Goal: Contribute content: Add original content to the website for others to see

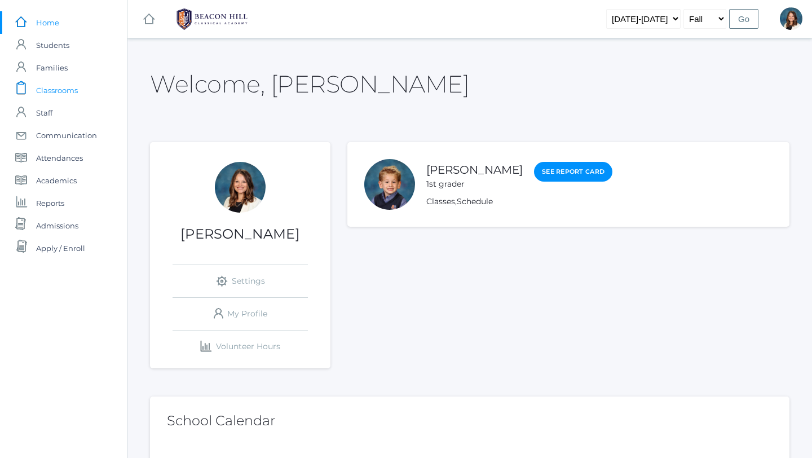
click at [68, 90] on span "Classrooms" at bounding box center [57, 90] width 42 height 23
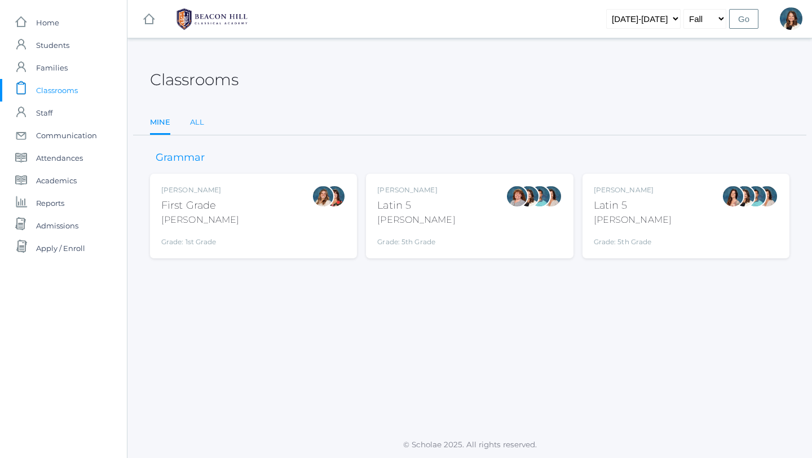
click at [194, 121] on link "All" at bounding box center [197, 122] width 14 height 23
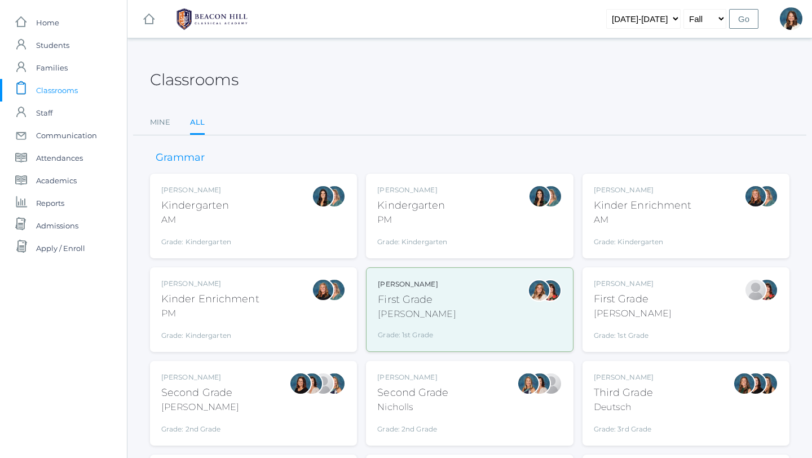
click at [654, 311] on div "Jaimie Watson First Grade Watson Grade: 1st Grade 01LA" at bounding box center [686, 310] width 184 height 62
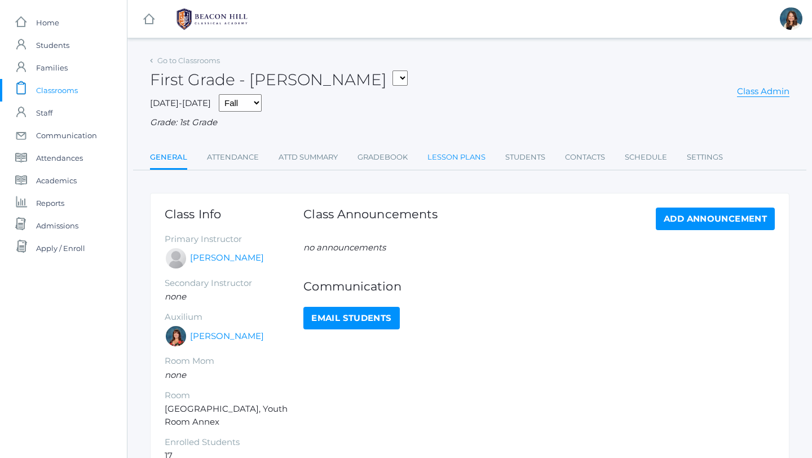
click at [454, 156] on link "Lesson Plans" at bounding box center [457, 157] width 58 height 23
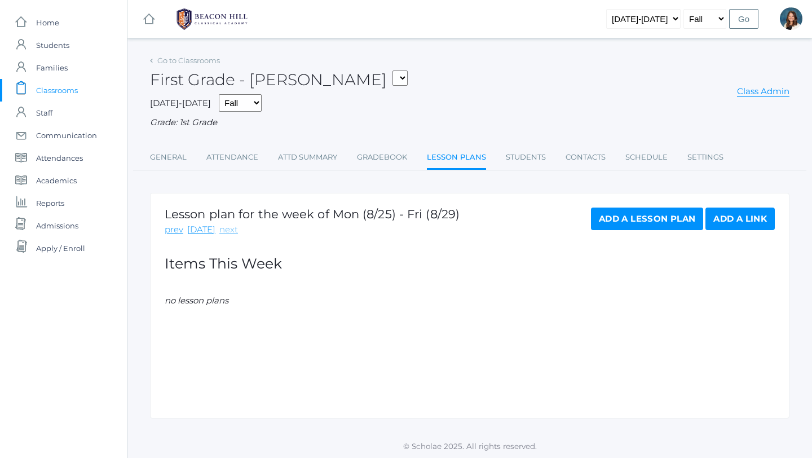
click at [224, 231] on link "next" at bounding box center [228, 229] width 19 height 13
click at [648, 217] on link "Add a Lesson Plan" at bounding box center [647, 219] width 112 height 23
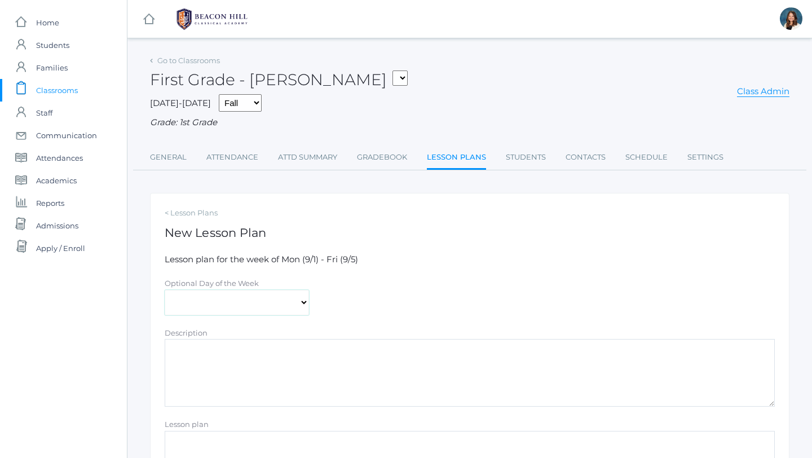
click at [302, 300] on select "Monday Tuesday Wednesday Thursday Friday" at bounding box center [237, 302] width 144 height 25
select select "2025-09-02"
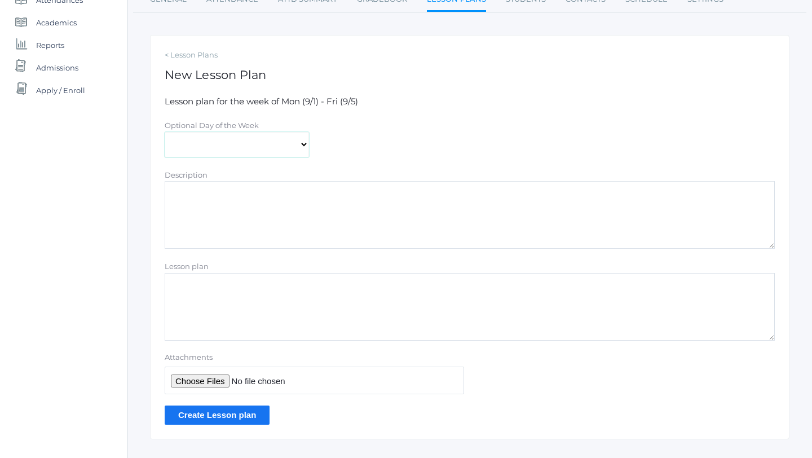
scroll to position [159, 0]
click at [209, 376] on input "Attachments" at bounding box center [315, 380] width 300 height 28
type input "C:\fakepath\Week 1 Grammar 1 Hybrid plans 2025.pdf"
click at [254, 415] on input "Create Lesson plan" at bounding box center [217, 413] width 105 height 19
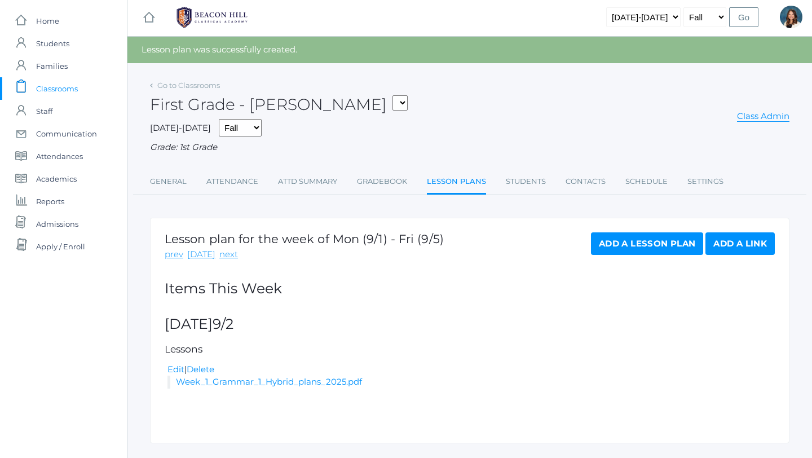
scroll to position [28, 0]
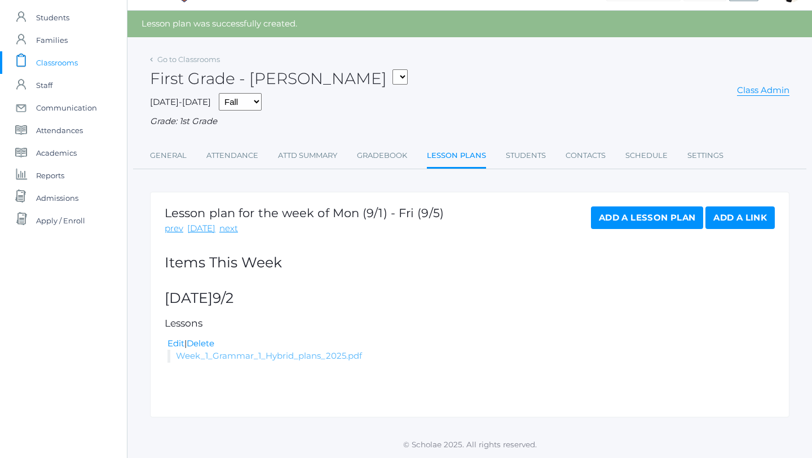
click at [327, 355] on link "Week_1_Grammar_1_Hybrid_plans_2025.pdf" at bounding box center [269, 355] width 186 height 11
click at [161, 59] on link "Go to Classrooms" at bounding box center [188, 59] width 63 height 9
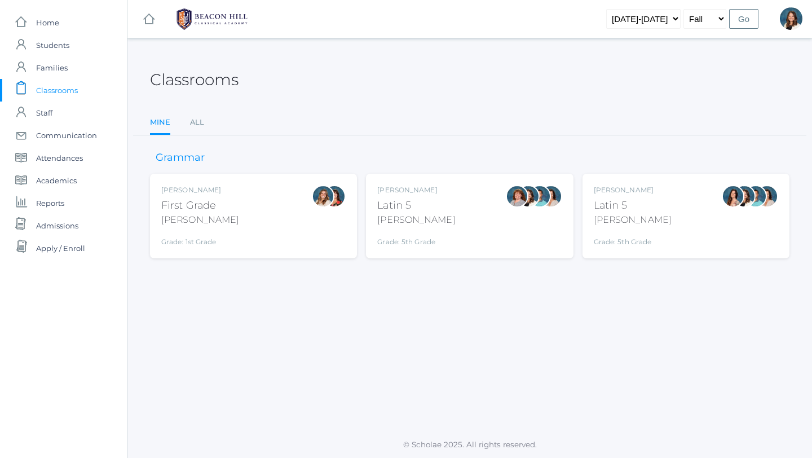
click at [210, 210] on div "First Grade" at bounding box center [200, 205] width 78 height 15
click at [197, 122] on link "All" at bounding box center [197, 122] width 14 height 23
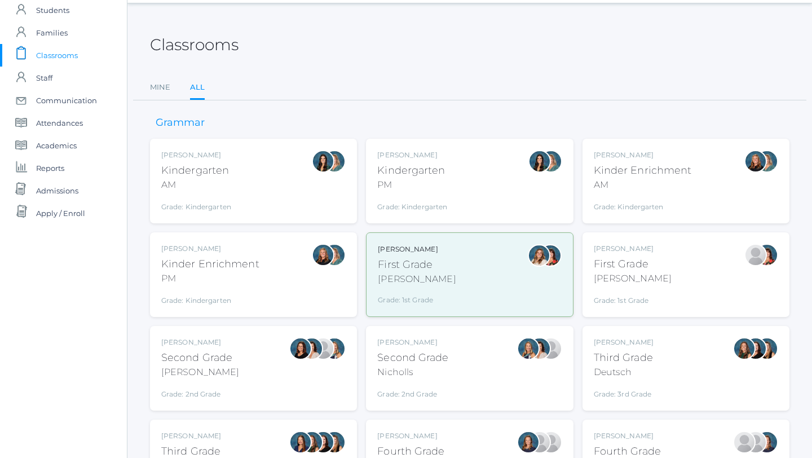
scroll to position [37, 0]
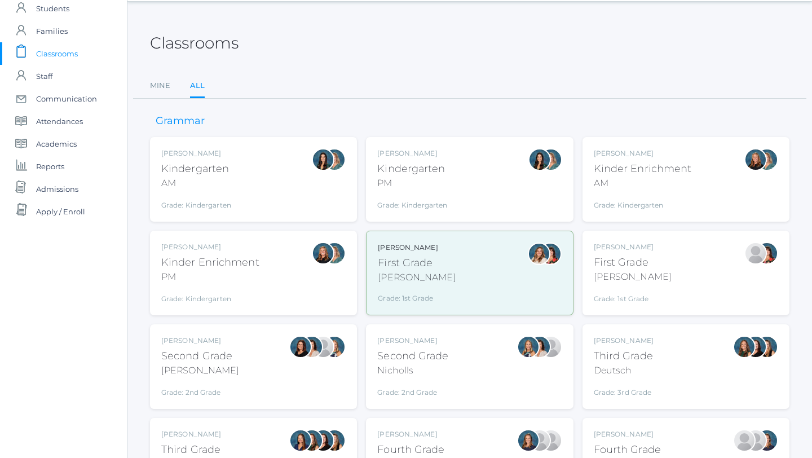
click at [231, 190] on div "Jordyn Dewey Kindergarten AM Grade: Kindergarten *KIND" at bounding box center [253, 179] width 184 height 62
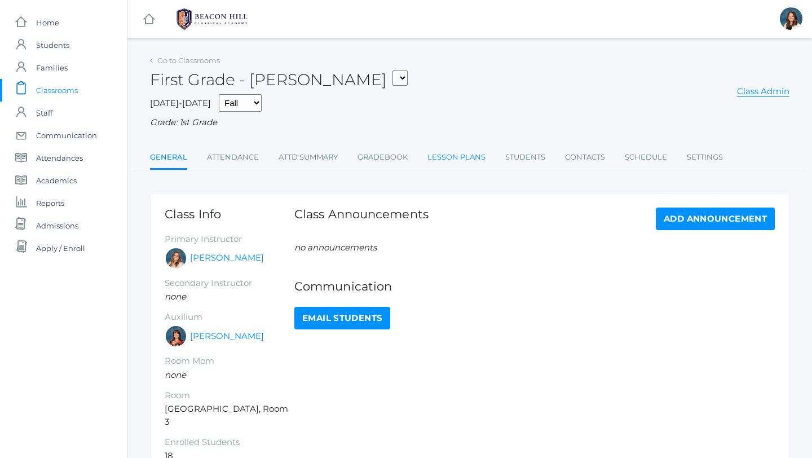
click at [471, 153] on link "Lesson Plans" at bounding box center [457, 157] width 58 height 23
click at [447, 155] on link "Lesson Plans" at bounding box center [457, 157] width 58 height 23
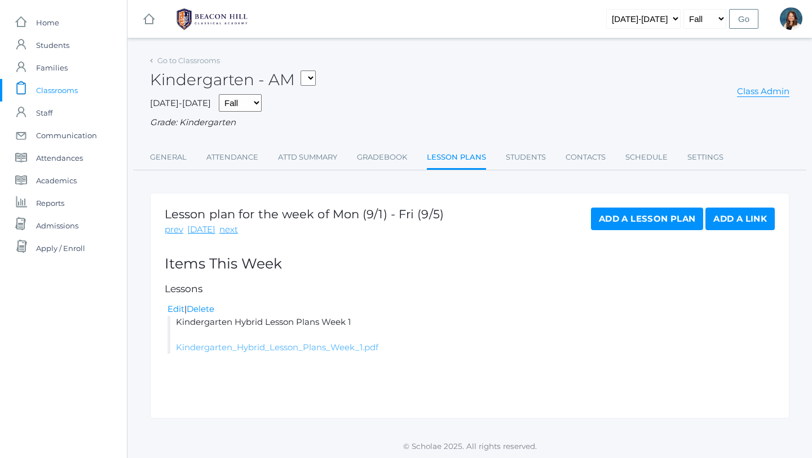
click at [307, 349] on link "Kindergarten_Hybrid_Lesson_Plans_Week_1.pdf" at bounding box center [277, 347] width 203 height 11
click at [179, 56] on link "Go to Classrooms" at bounding box center [188, 60] width 63 height 9
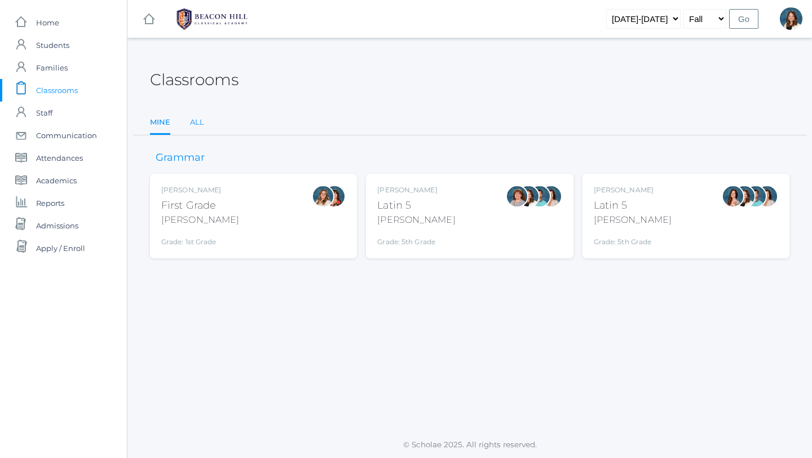
click at [198, 126] on link "All" at bounding box center [197, 122] width 14 height 23
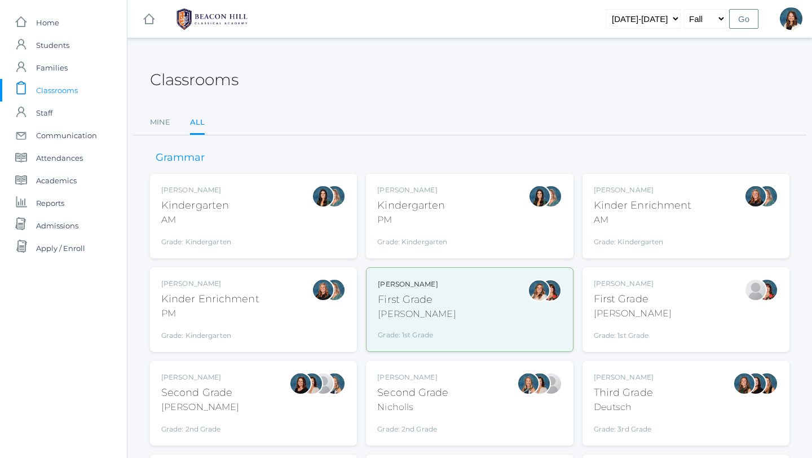
click at [412, 212] on div "Kindergarten" at bounding box center [412, 205] width 70 height 15
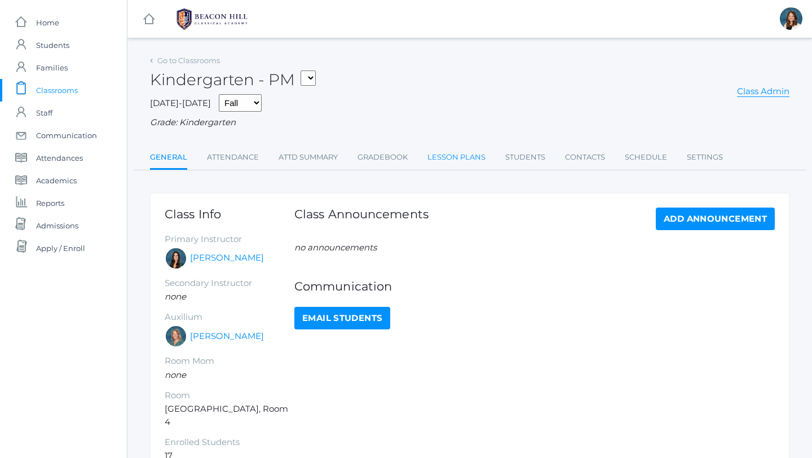
click at [455, 152] on link "Lesson Plans" at bounding box center [457, 157] width 58 height 23
click at [194, 60] on link "Go to Classrooms" at bounding box center [188, 60] width 63 height 9
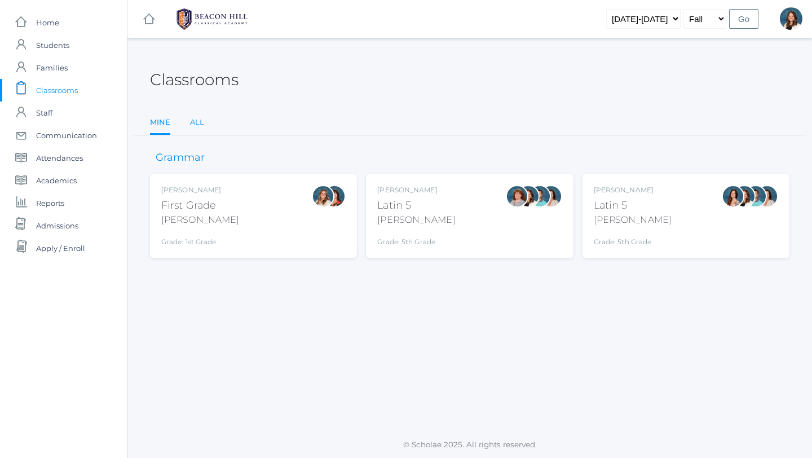
click at [198, 123] on link "All" at bounding box center [197, 122] width 14 height 23
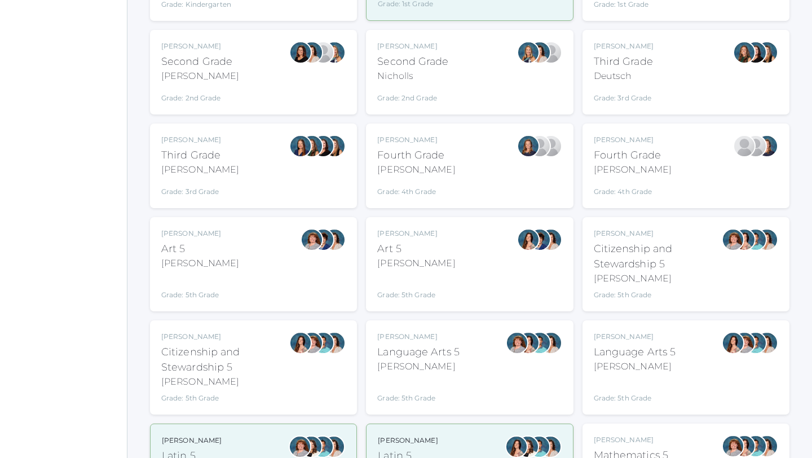
scroll to position [332, 0]
click at [292, 69] on div at bounding box center [300, 72] width 23 height 62
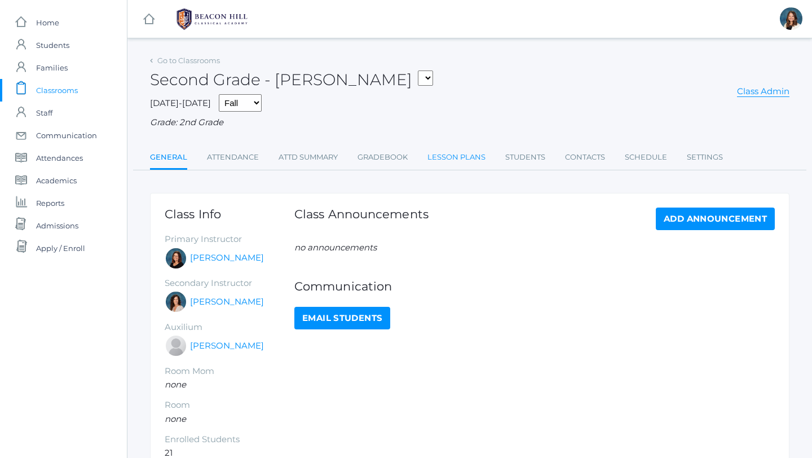
click at [450, 156] on link "Lesson Plans" at bounding box center [457, 157] width 58 height 23
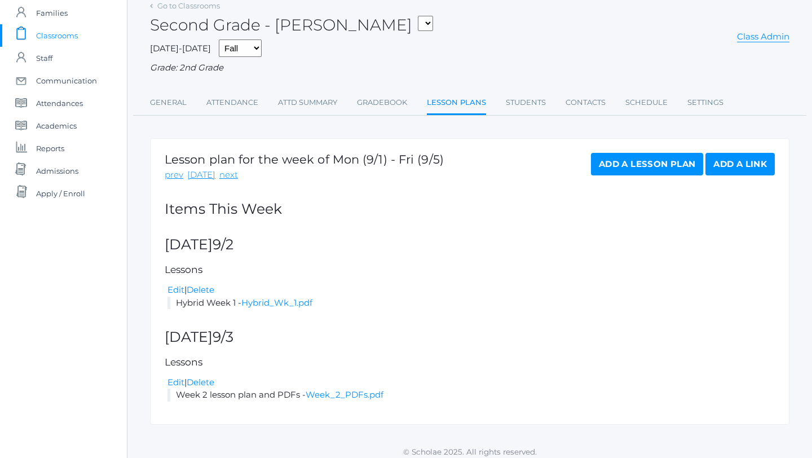
scroll to position [62, 0]
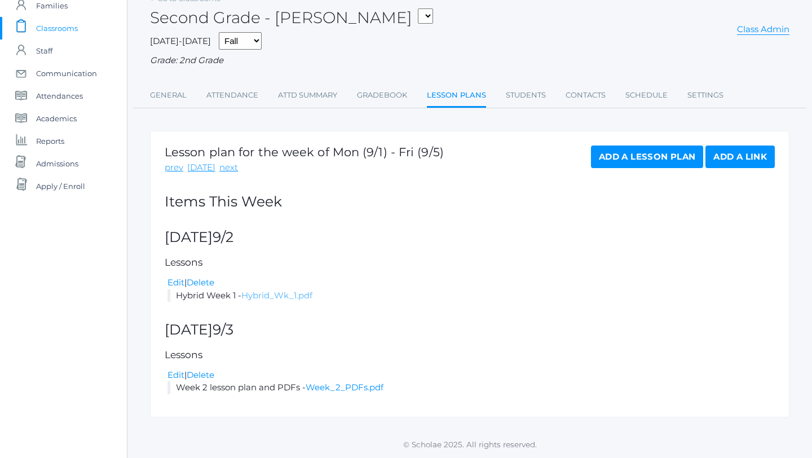
click at [296, 296] on link "Hybrid_Wk_1.pdf" at bounding box center [276, 295] width 71 height 11
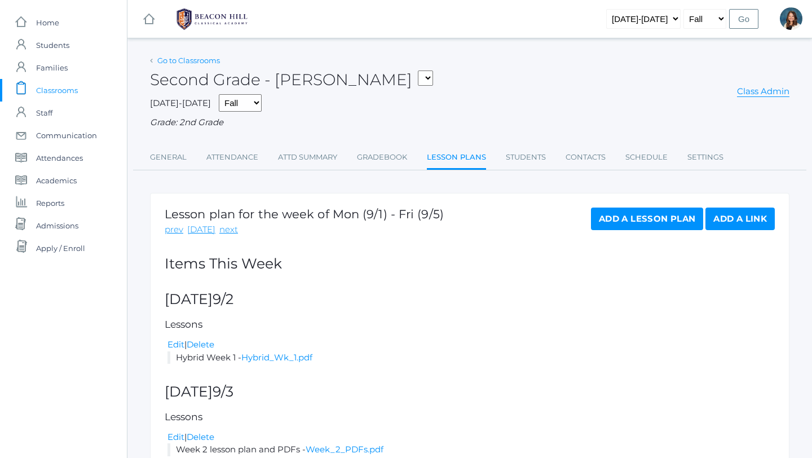
scroll to position [2, 0]
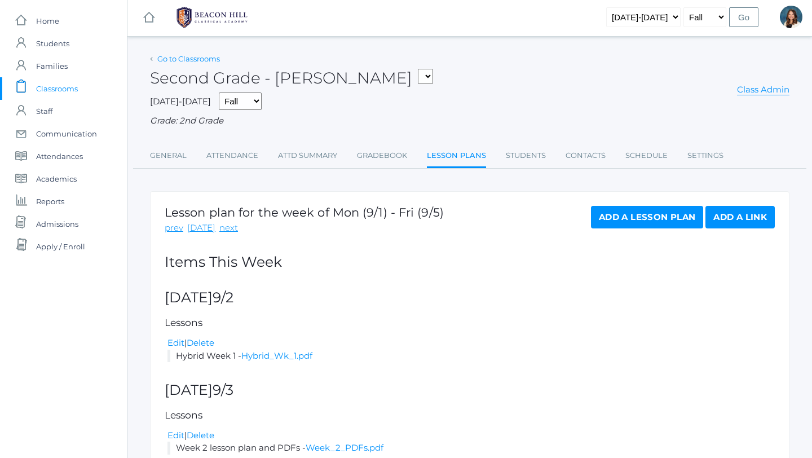
click at [184, 54] on link "Go to Classrooms" at bounding box center [188, 58] width 63 height 9
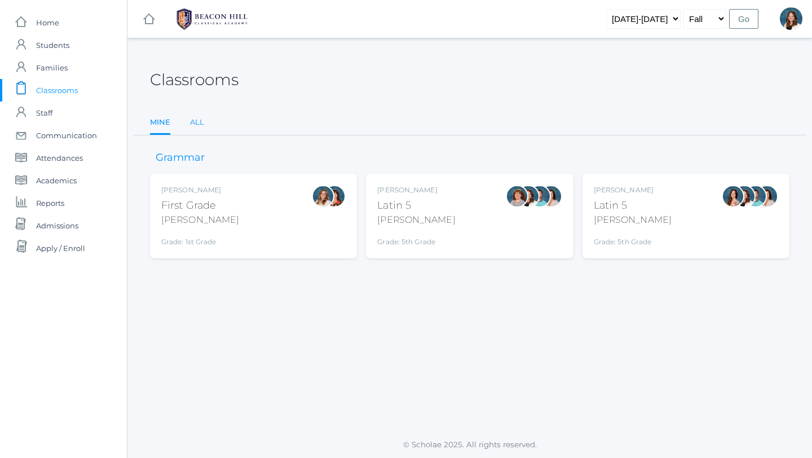
click at [196, 120] on link "All" at bounding box center [197, 122] width 14 height 23
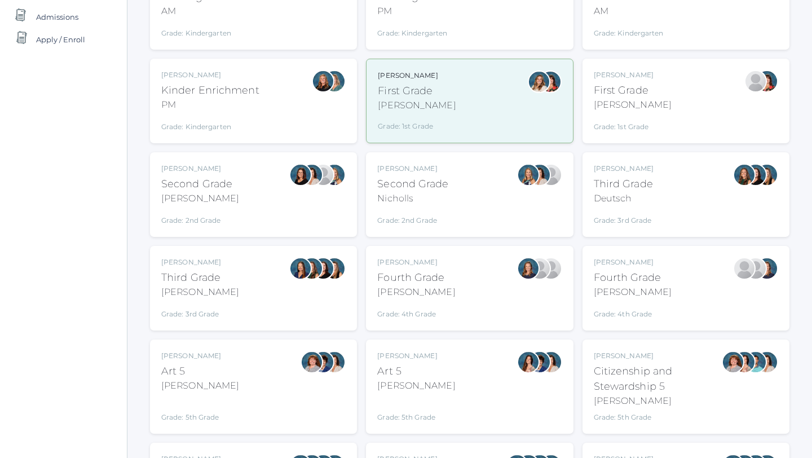
scroll to position [209, 0]
click at [408, 182] on div "Second Grade" at bounding box center [412, 183] width 71 height 15
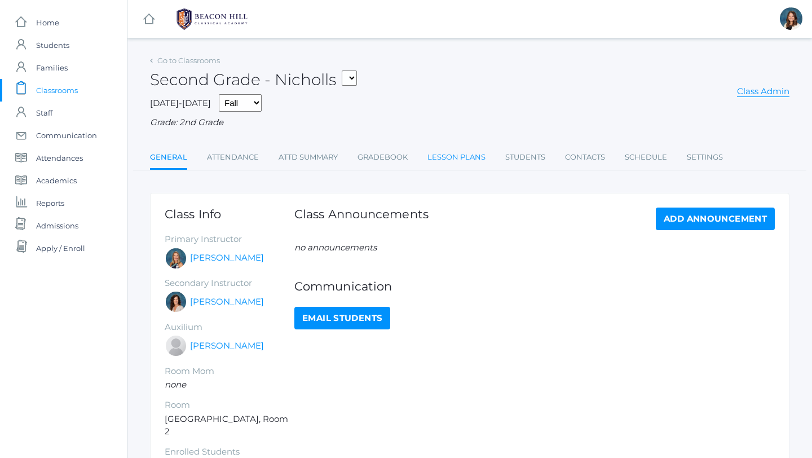
click at [445, 157] on link "Lesson Plans" at bounding box center [457, 157] width 58 height 23
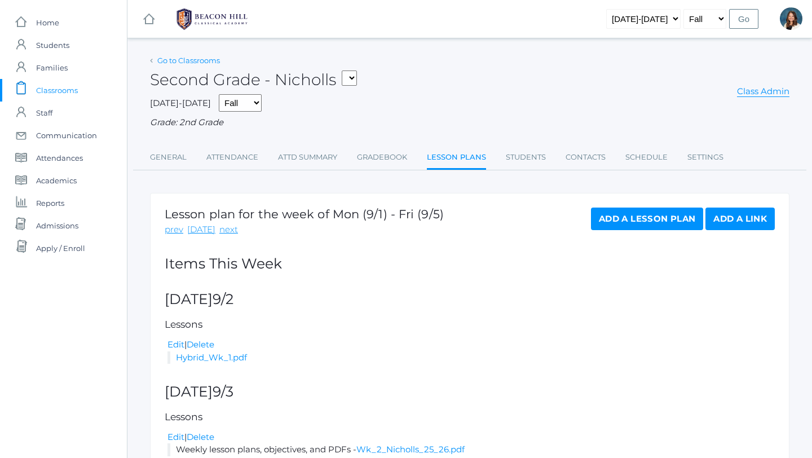
click at [165, 59] on link "Go to Classrooms" at bounding box center [188, 60] width 63 height 9
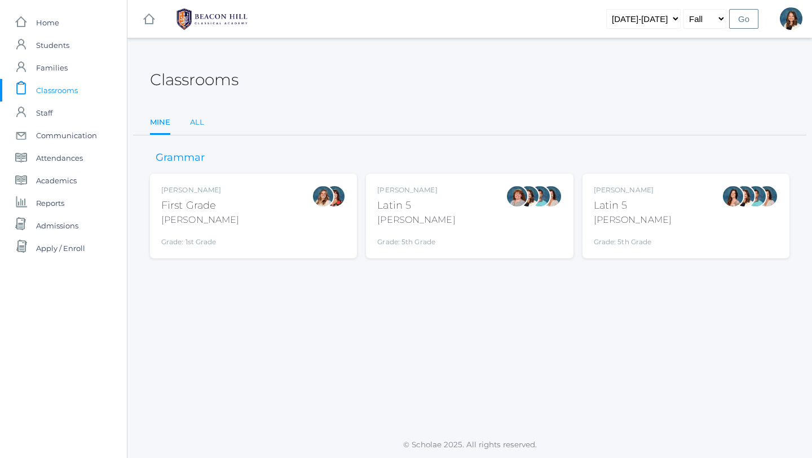
click at [198, 119] on link "All" at bounding box center [197, 122] width 14 height 23
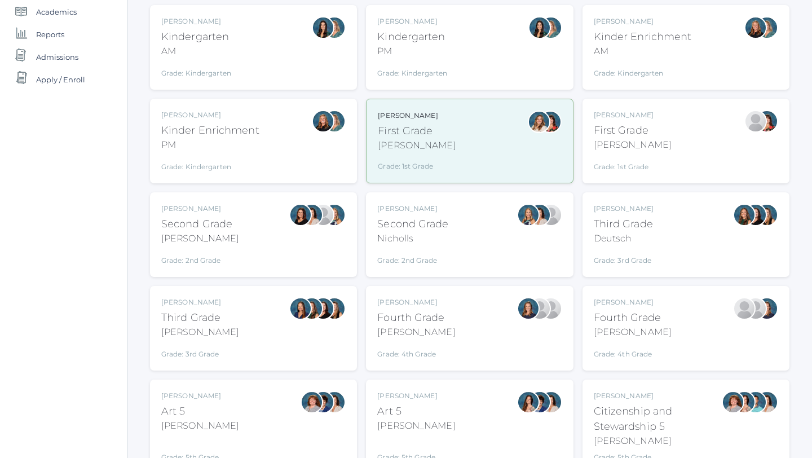
scroll to position [169, 0]
click at [623, 199] on div "Andrea Deutsch Third Grade Deutsch Grade: 3rd Grade 03LA" at bounding box center [686, 234] width 207 height 85
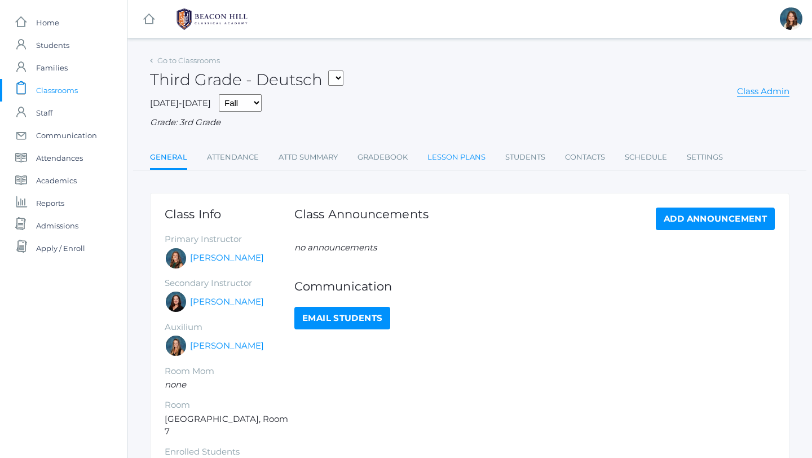
click at [461, 158] on link "Lesson Plans" at bounding box center [457, 157] width 58 height 23
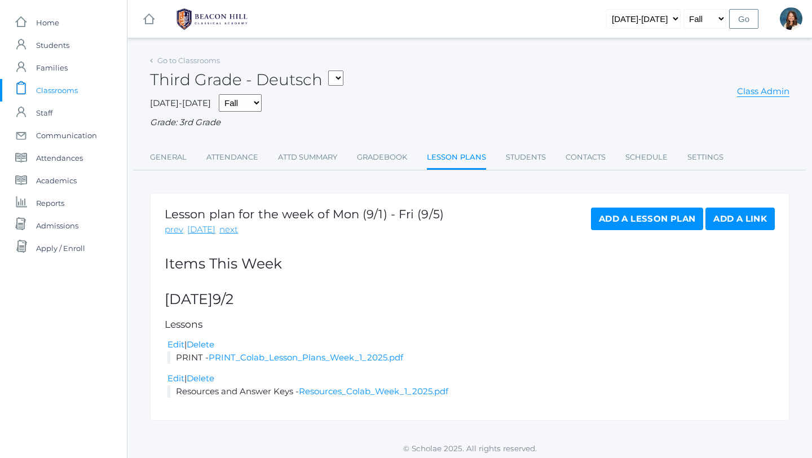
scroll to position [3, 0]
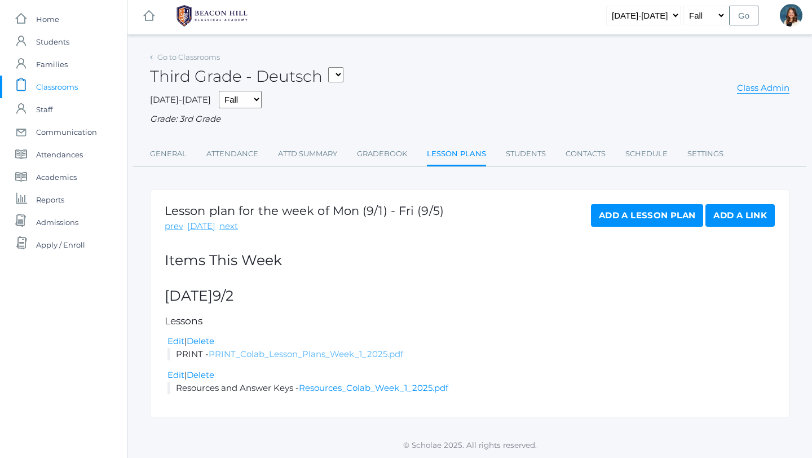
click at [390, 354] on link "PRINT_Colab_Lesson_Plans_Week_1_2025.pdf" at bounding box center [306, 354] width 195 height 11
click at [197, 58] on link "Go to Classrooms" at bounding box center [188, 56] width 63 height 9
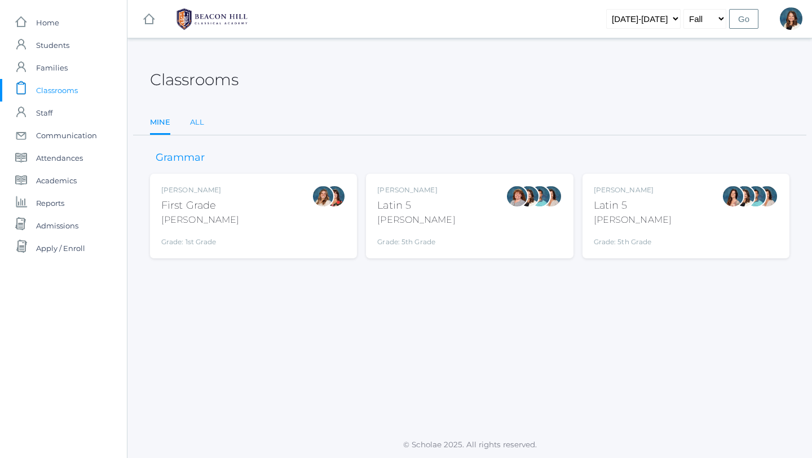
click at [195, 121] on link "All" at bounding box center [197, 122] width 14 height 23
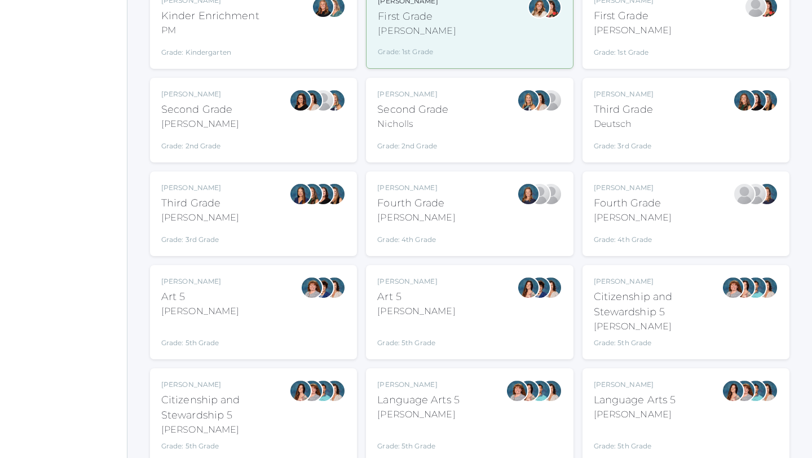
scroll to position [290, 0]
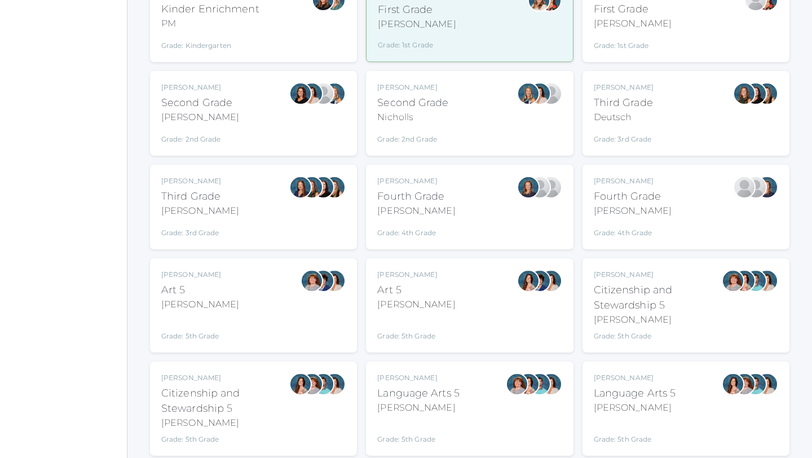
click at [217, 194] on div "Third Grade" at bounding box center [200, 196] width 78 height 15
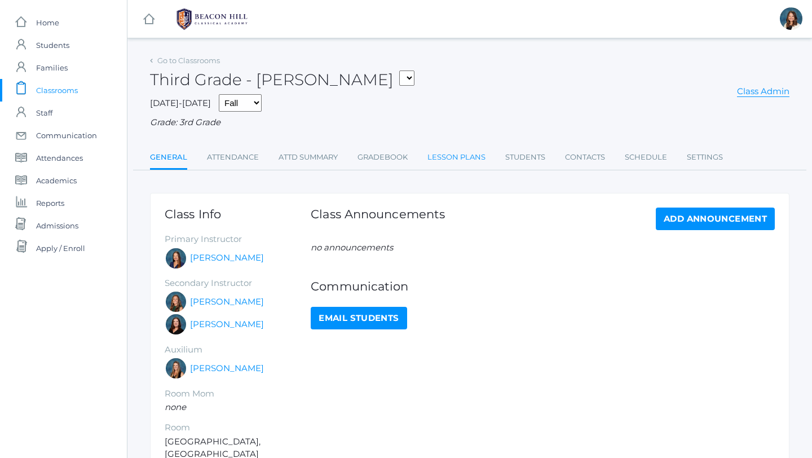
click at [440, 152] on link "Lesson Plans" at bounding box center [457, 157] width 58 height 23
click at [201, 60] on link "Go to Classrooms" at bounding box center [188, 60] width 63 height 9
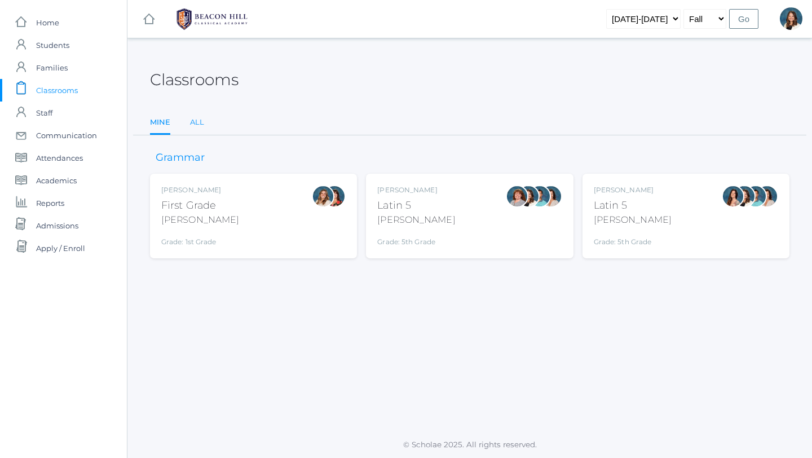
click at [197, 120] on link "All" at bounding box center [197, 122] width 14 height 23
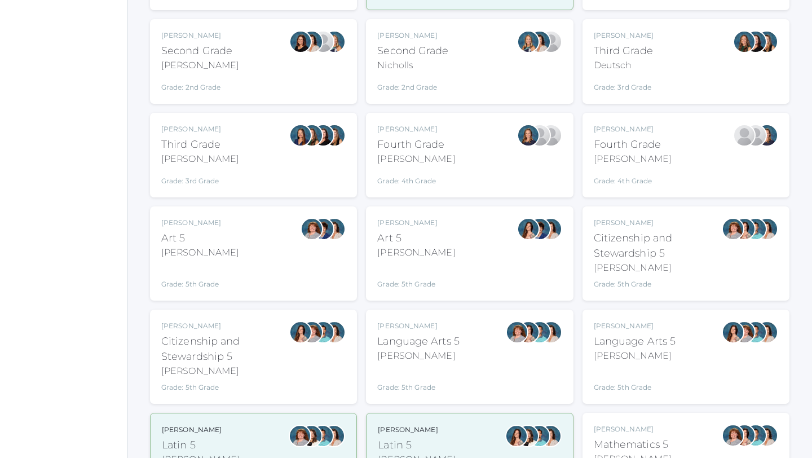
scroll to position [344, 0]
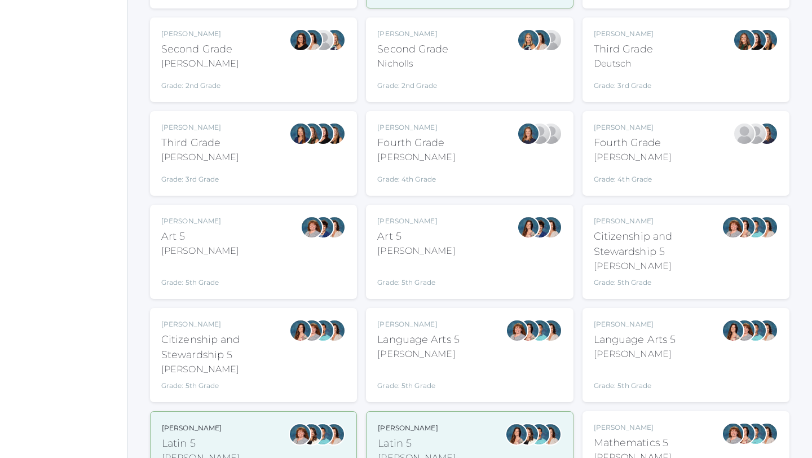
click at [455, 157] on div "Ellie Bradley Fourth Grade Bradley Grade: 4th Grade 04LA" at bounding box center [469, 153] width 184 height 62
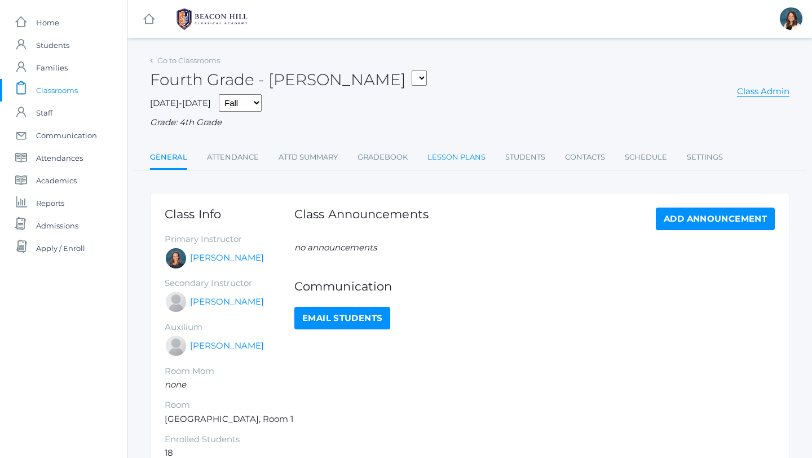
click at [449, 155] on link "Lesson Plans" at bounding box center [457, 157] width 58 height 23
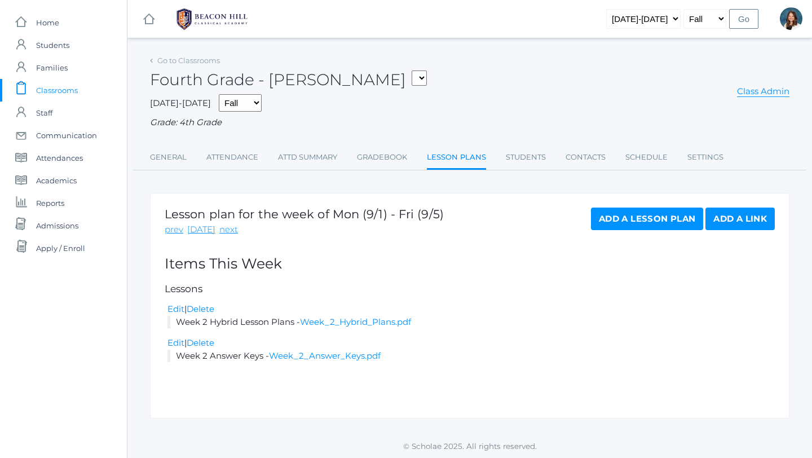
scroll to position [1, 0]
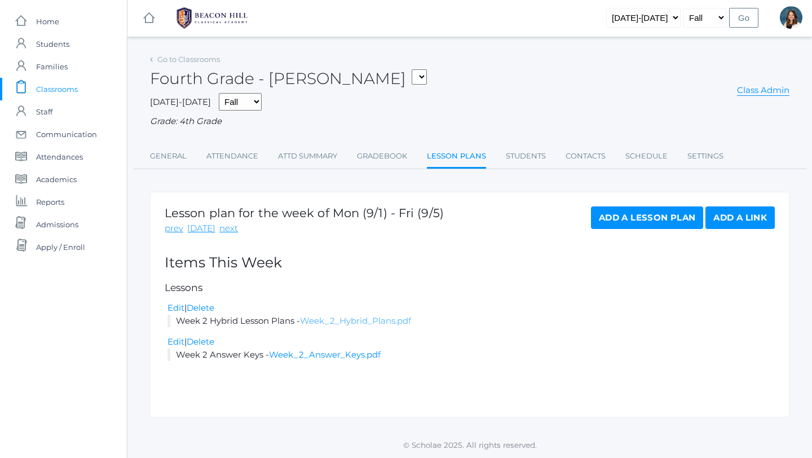
click at [362, 324] on link "Week_2_Hybrid_Plans.pdf" at bounding box center [355, 320] width 111 height 11
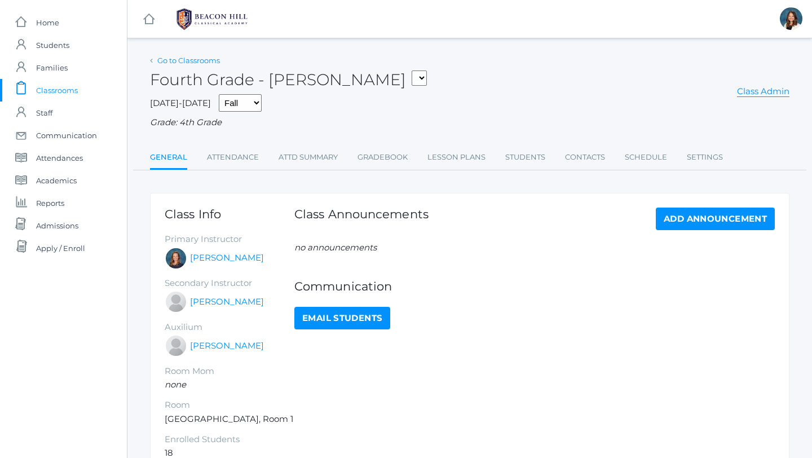
click at [169, 61] on link "Go to Classrooms" at bounding box center [188, 60] width 63 height 9
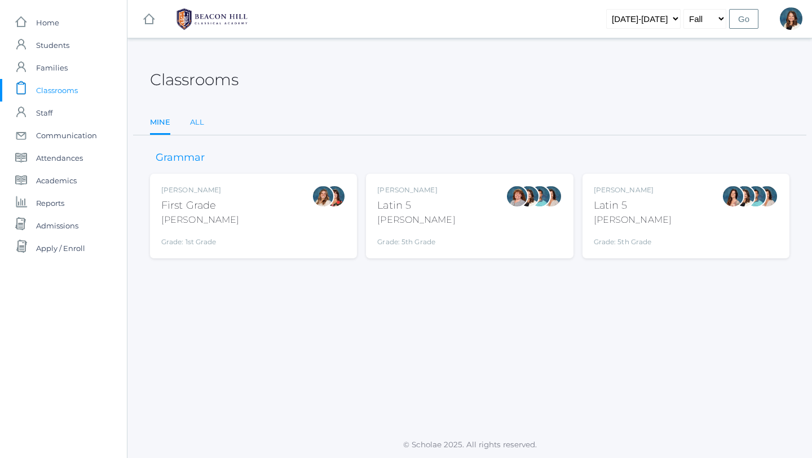
click at [196, 124] on link "All" at bounding box center [197, 122] width 14 height 23
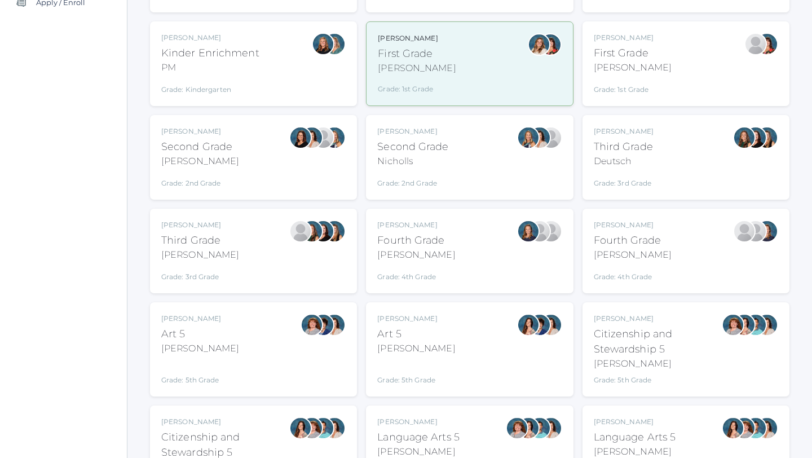
scroll to position [247, 0]
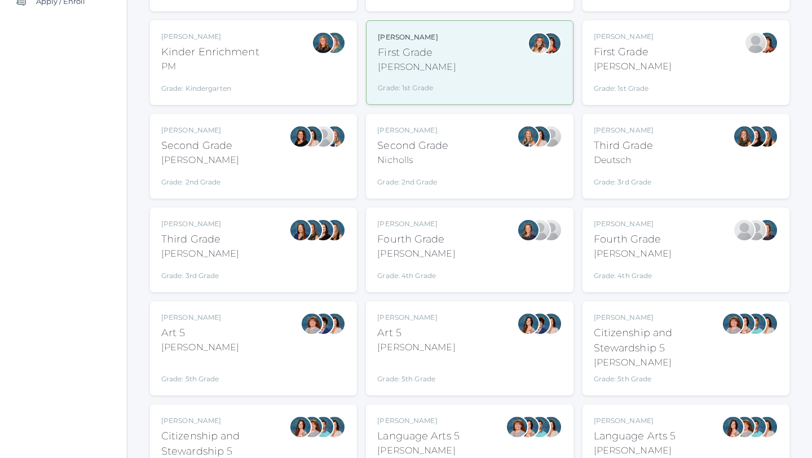
click at [647, 266] on div "Grade: 4th Grade" at bounding box center [633, 273] width 78 height 16
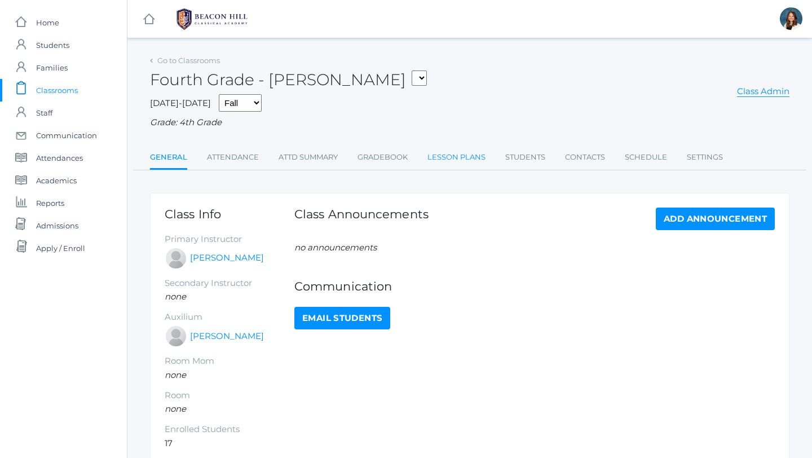
click at [463, 155] on link "Lesson Plans" at bounding box center [457, 157] width 58 height 23
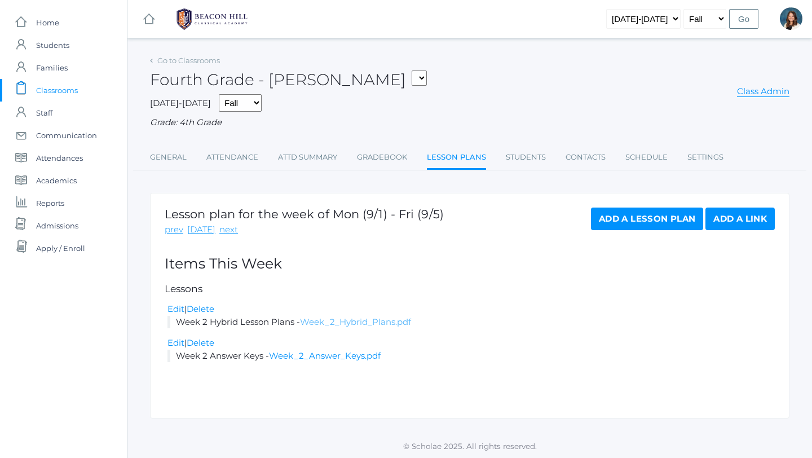
click at [347, 318] on link "Week_2_Hybrid_Plans.pdf" at bounding box center [355, 321] width 111 height 11
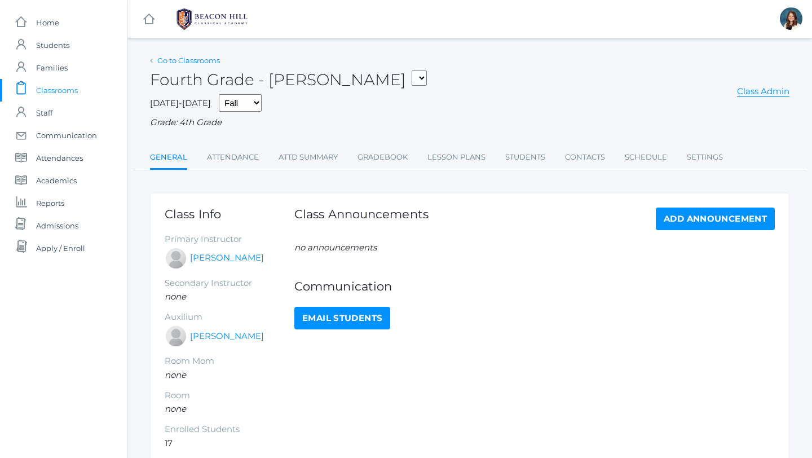
click at [175, 58] on link "Go to Classrooms" at bounding box center [188, 60] width 63 height 9
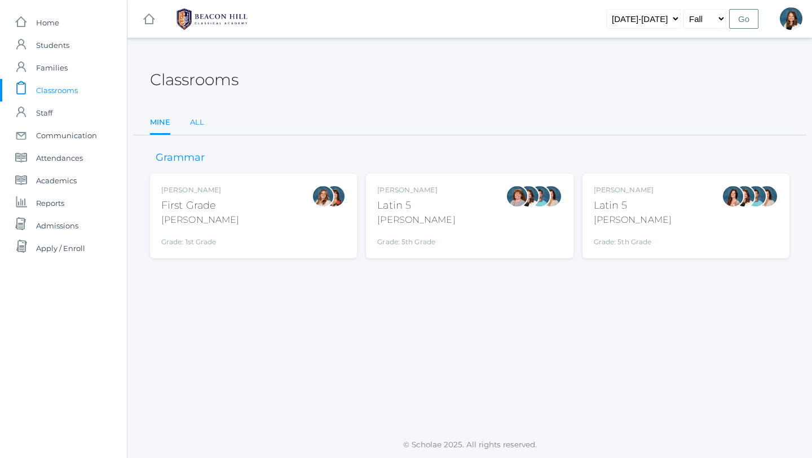
click at [199, 118] on link "All" at bounding box center [197, 122] width 14 height 23
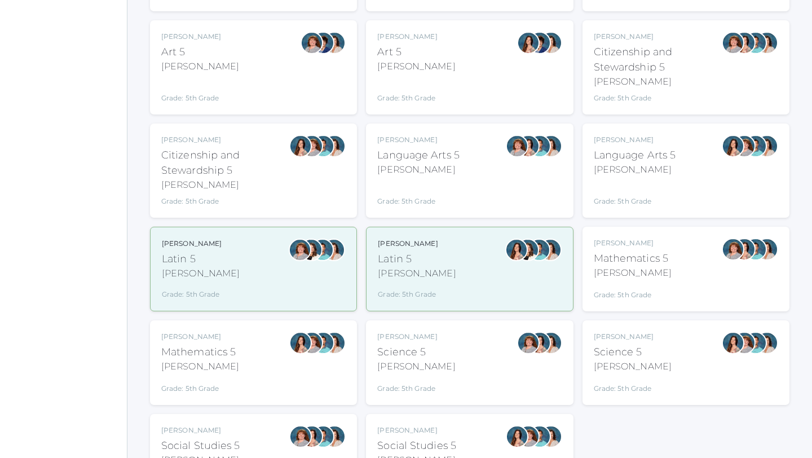
scroll to position [529, 0]
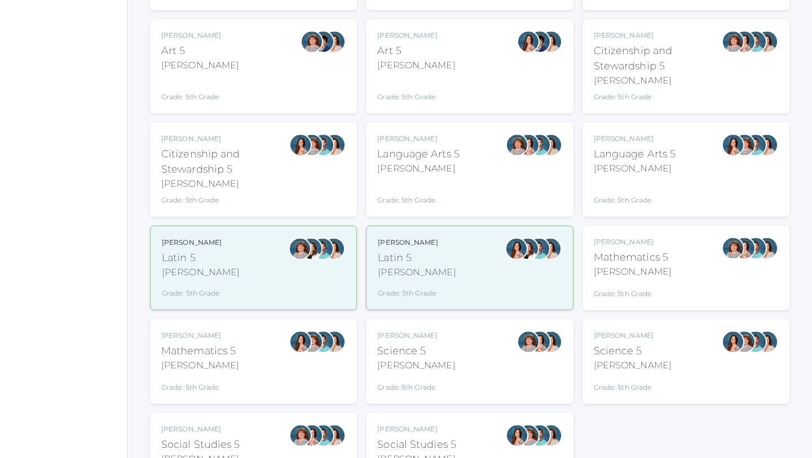
click at [432, 166] on div "[PERSON_NAME]" at bounding box center [418, 169] width 82 height 14
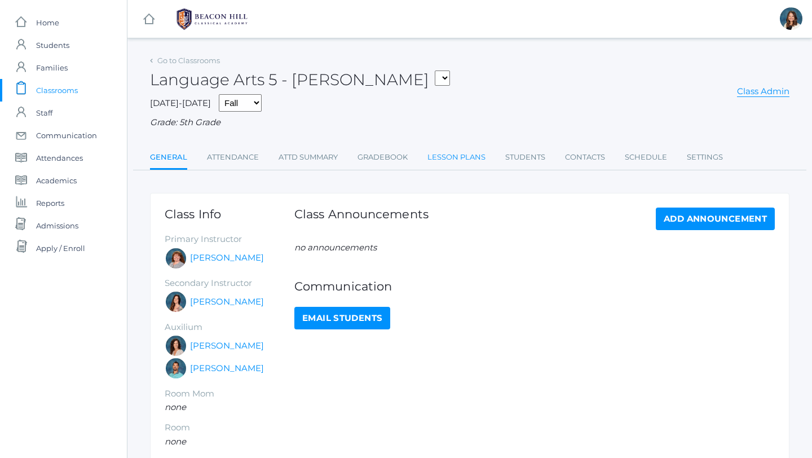
click at [452, 153] on link "Lesson Plans" at bounding box center [457, 157] width 58 height 23
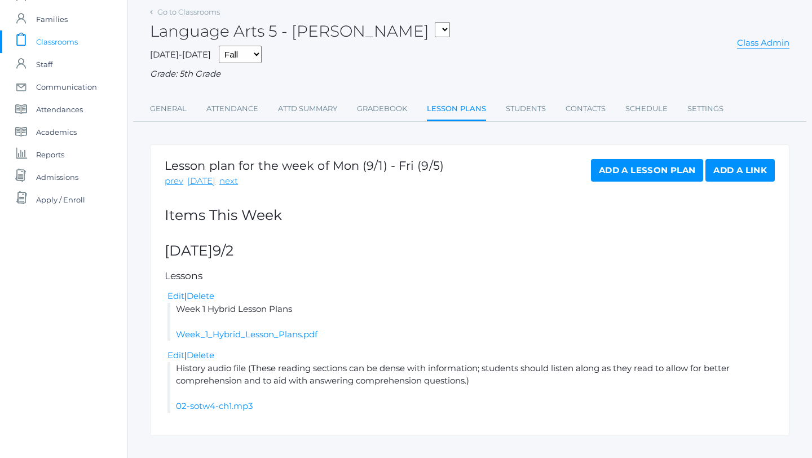
scroll to position [67, 0]
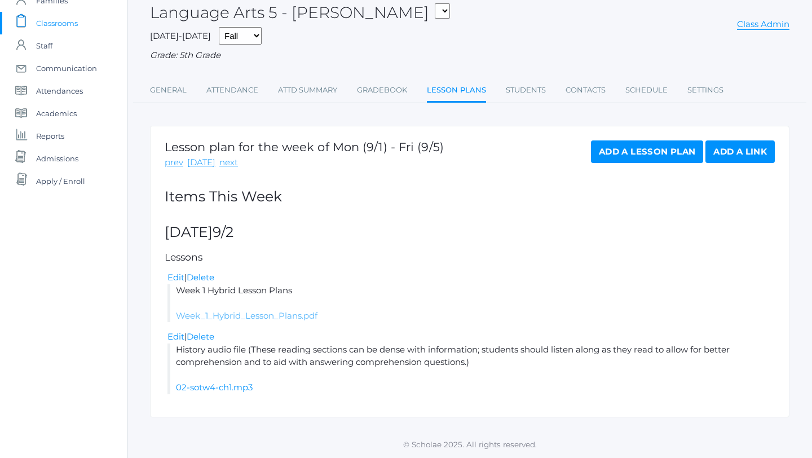
click at [311, 318] on link "Week_1_Hybrid_Lesson_Plans.pdf" at bounding box center [247, 315] width 142 height 11
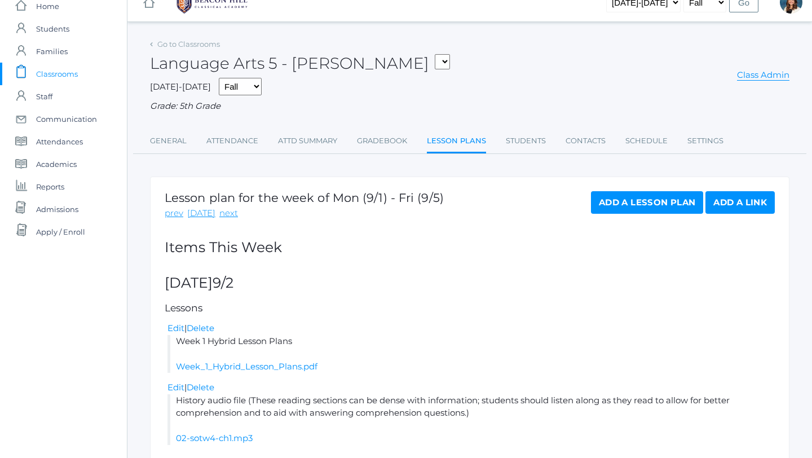
scroll to position [0, 0]
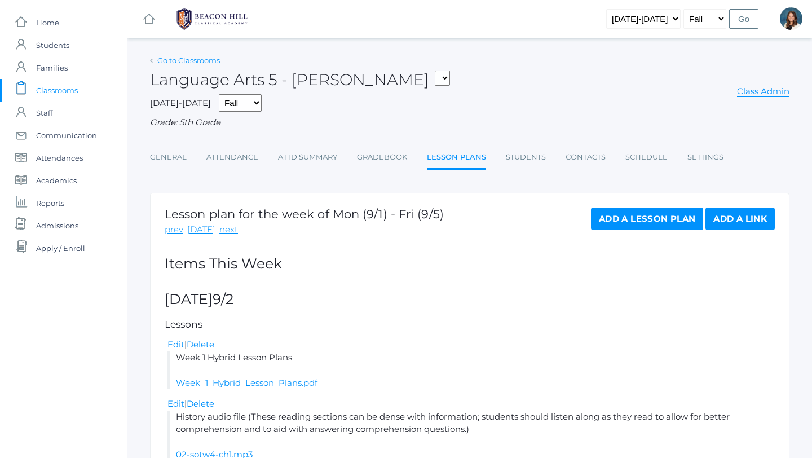
click at [161, 59] on link "Go to Classrooms" at bounding box center [188, 60] width 63 height 9
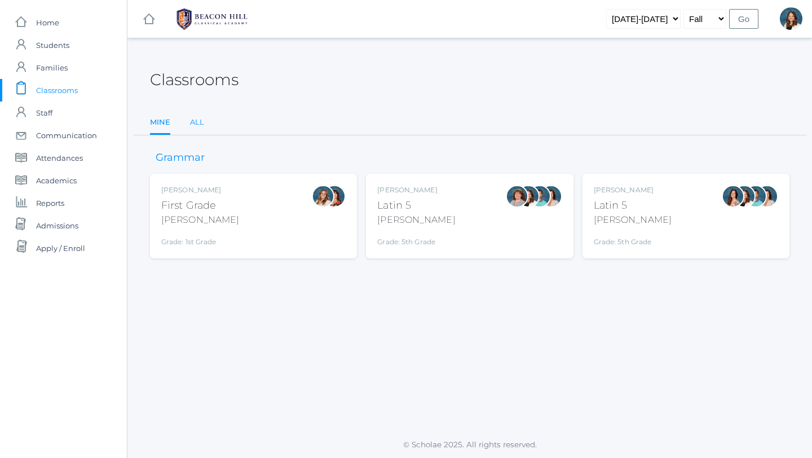
click at [198, 124] on link "All" at bounding box center [197, 122] width 14 height 23
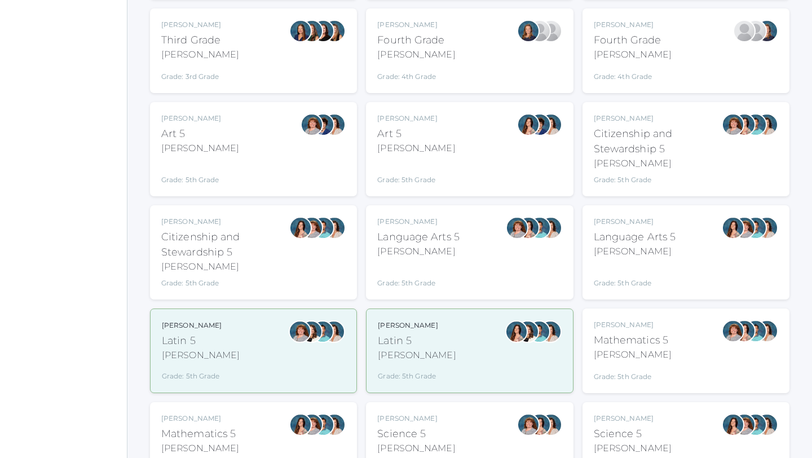
scroll to position [450, 0]
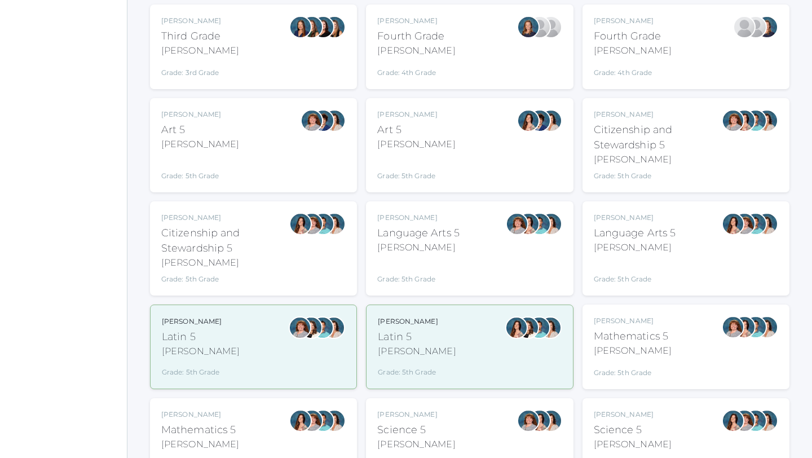
click at [636, 245] on div "Salazar" at bounding box center [635, 248] width 82 height 14
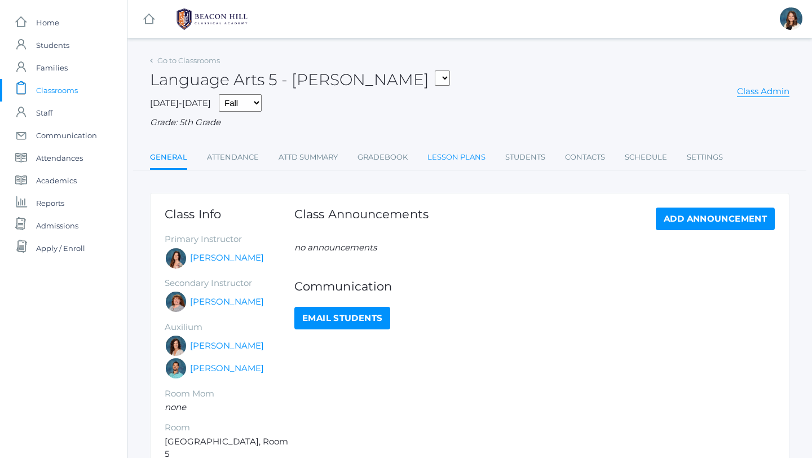
click at [455, 152] on link "Lesson Plans" at bounding box center [457, 157] width 58 height 23
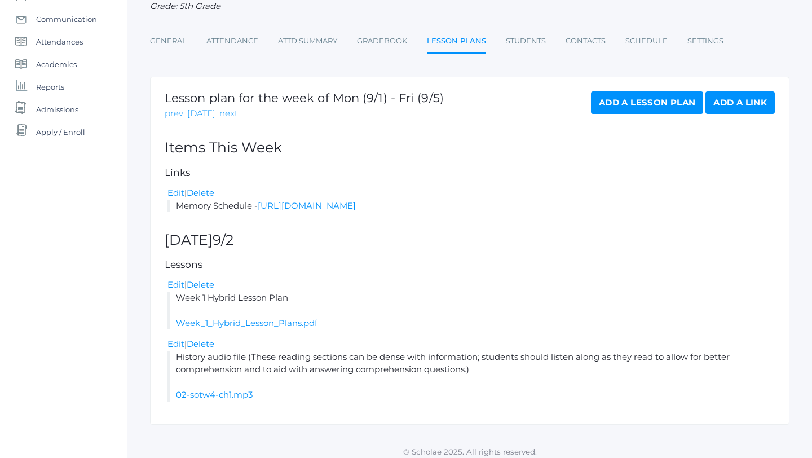
scroll to position [137, 0]
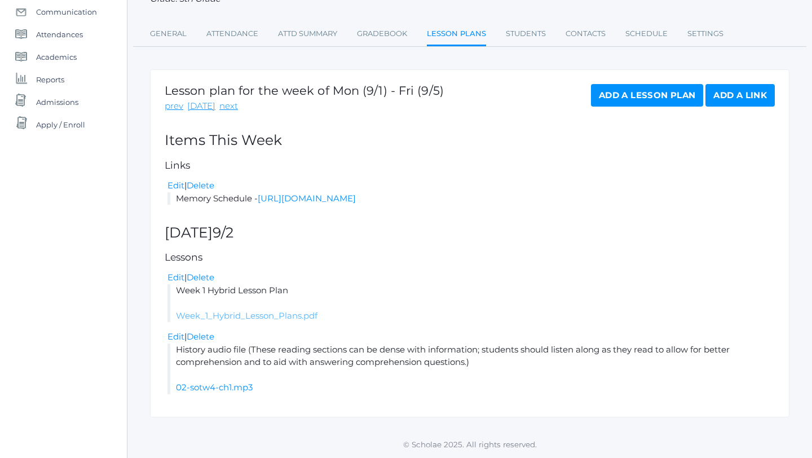
click at [294, 318] on link "Week_1_Hybrid_Lesson_Plans.pdf" at bounding box center [247, 315] width 142 height 11
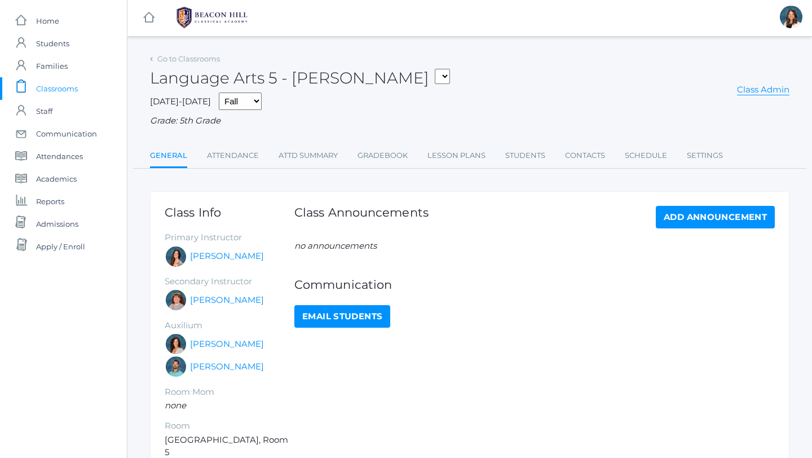
scroll to position [1, 0]
click at [192, 55] on link "Go to Classrooms" at bounding box center [188, 59] width 63 height 9
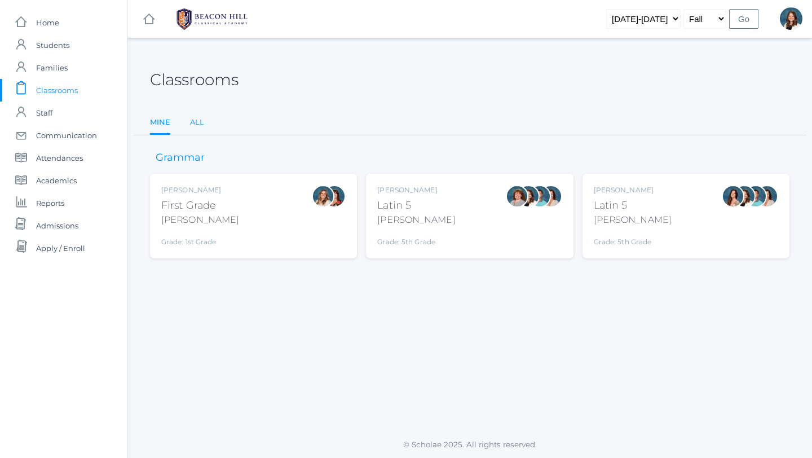
click at [193, 119] on link "All" at bounding box center [197, 122] width 14 height 23
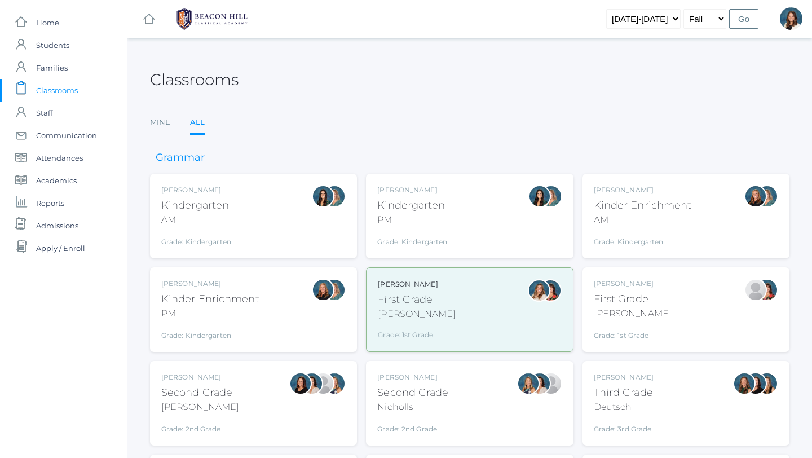
click at [61, 91] on span "Classrooms" at bounding box center [57, 90] width 42 height 23
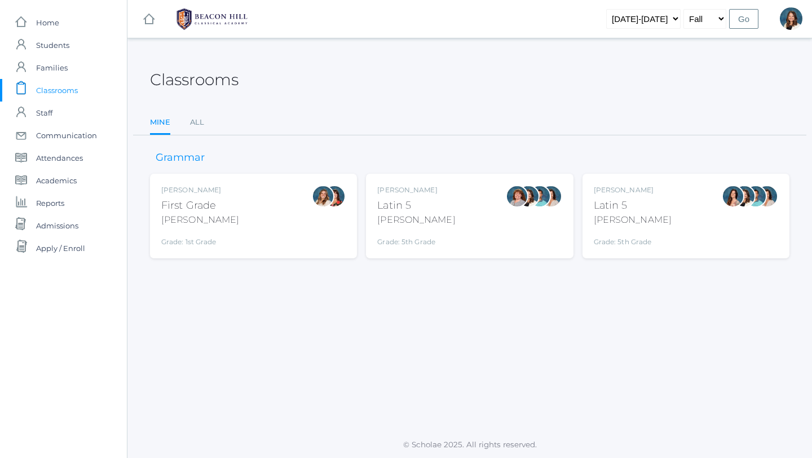
click at [421, 217] on div "Bence" at bounding box center [416, 220] width 78 height 14
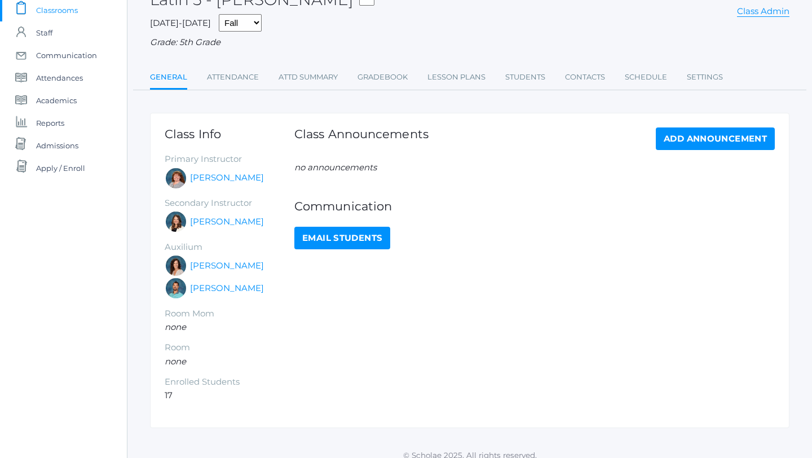
scroll to position [91, 0]
